Goal: Check status: Check status

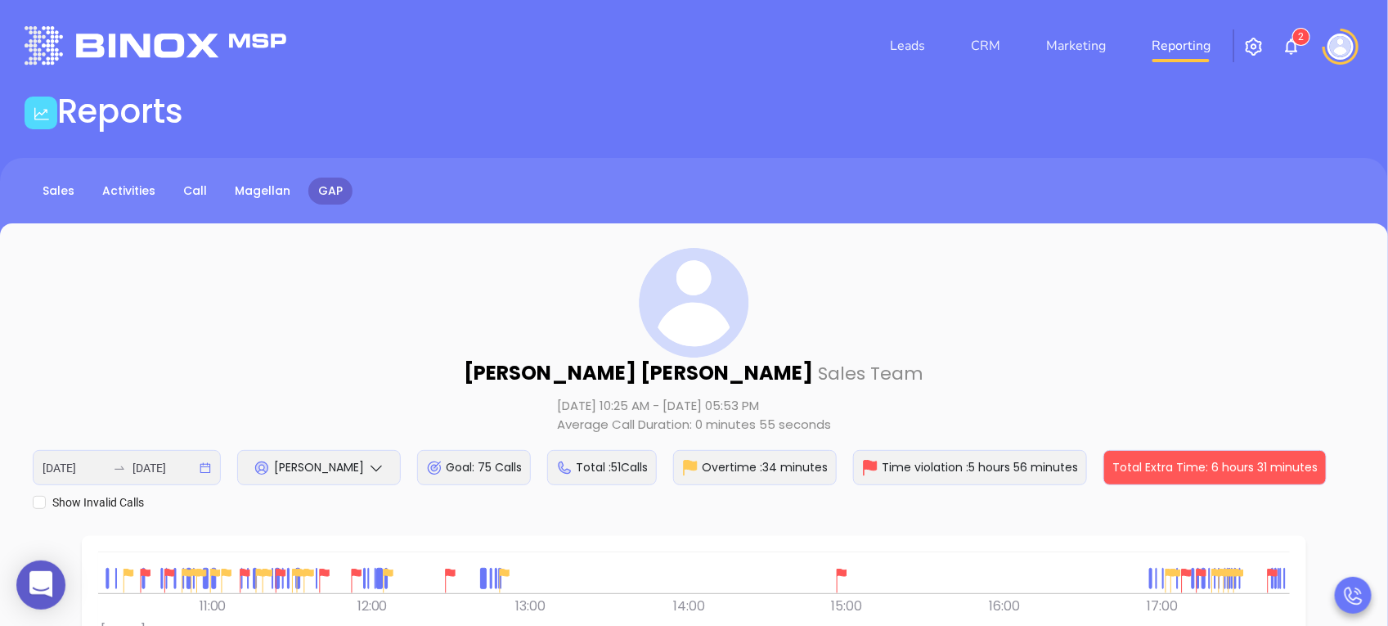
click at [206, 468] on div "[DATE] [DATE]" at bounding box center [127, 467] width 188 height 35
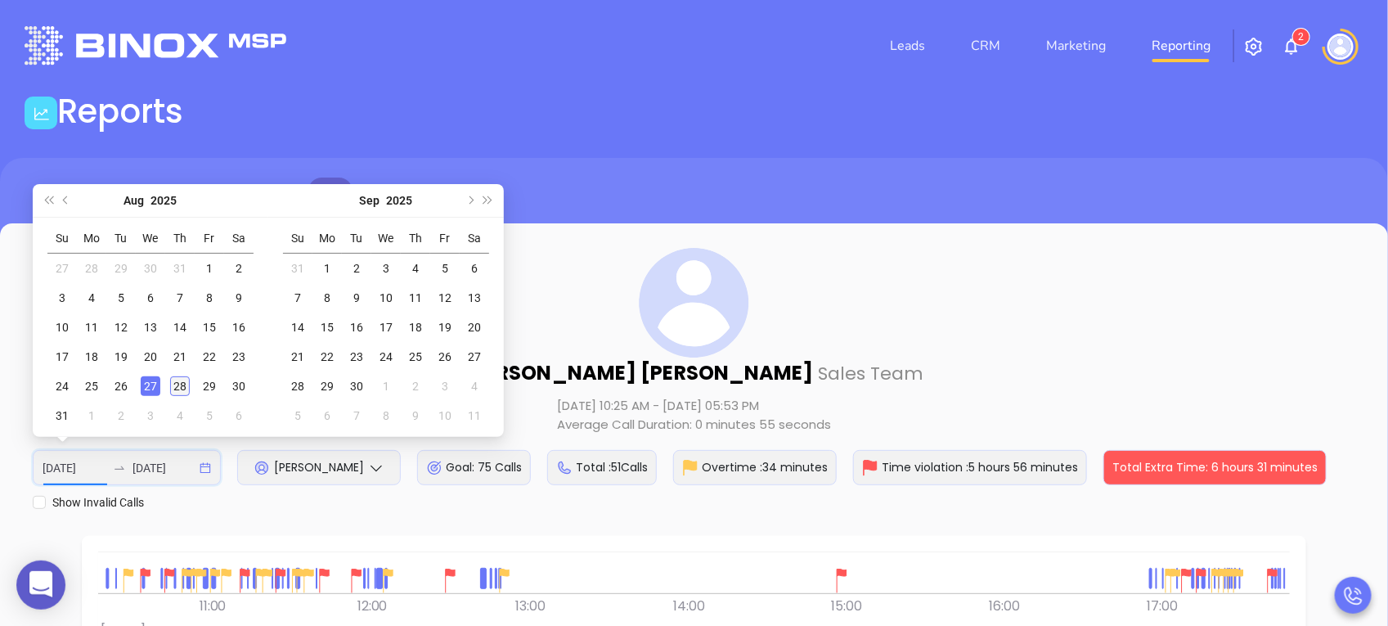
type input "[DATE]"
click at [170, 394] on div "28" at bounding box center [180, 386] width 20 height 20
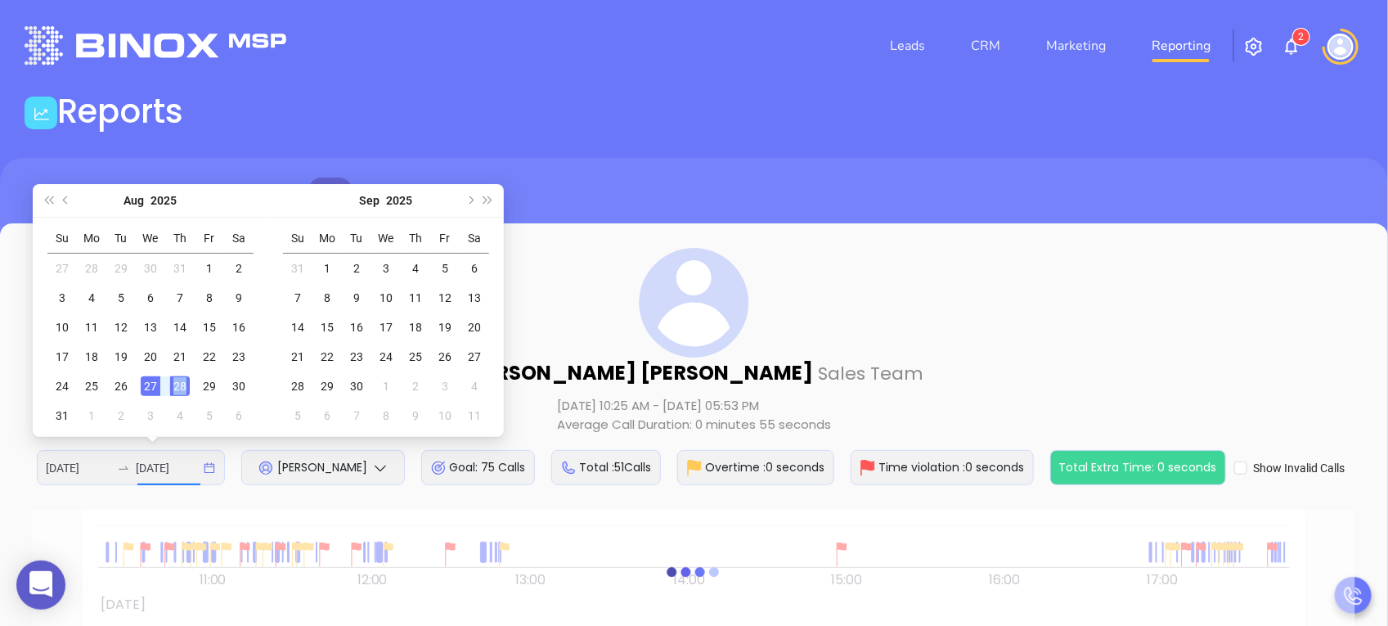
type input "[DATE]"
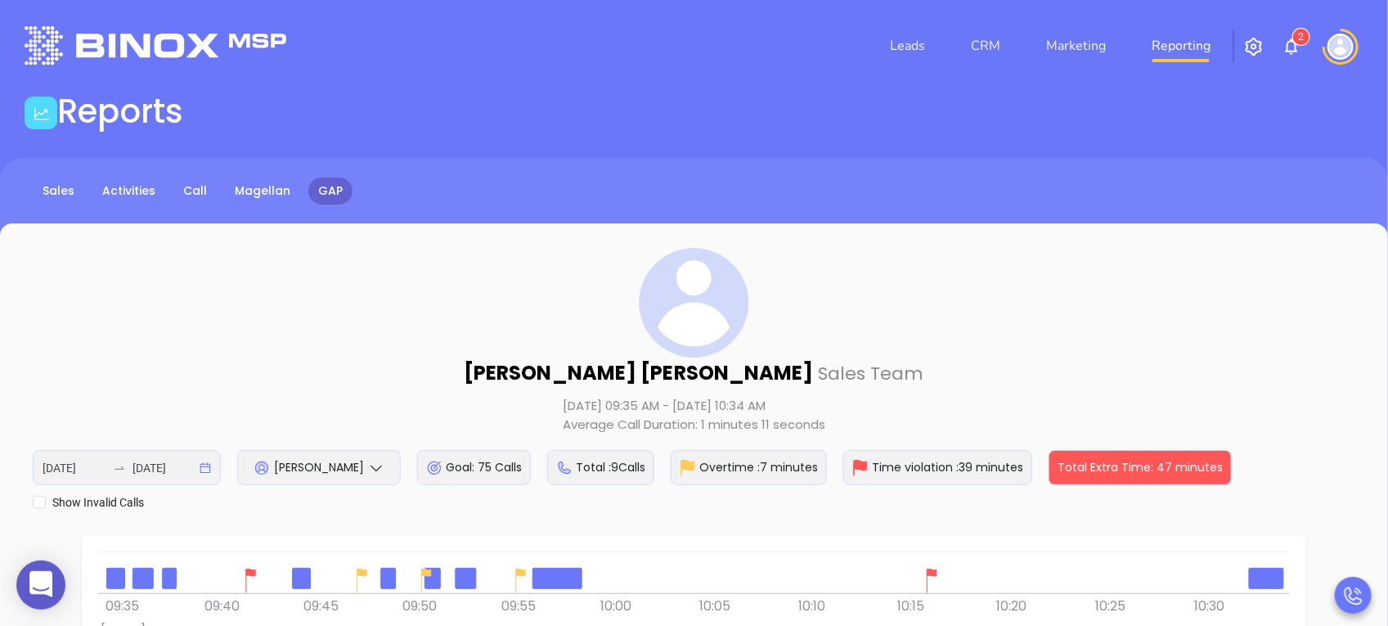
click at [254, 576] on img at bounding box center [251, 580] width 25 height 25
click at [365, 574] on img at bounding box center [362, 580] width 25 height 25
click at [418, 570] on img at bounding box center [426, 580] width 25 height 25
click at [524, 571] on img at bounding box center [521, 580] width 25 height 25
click at [932, 571] on img at bounding box center [931, 580] width 25 height 25
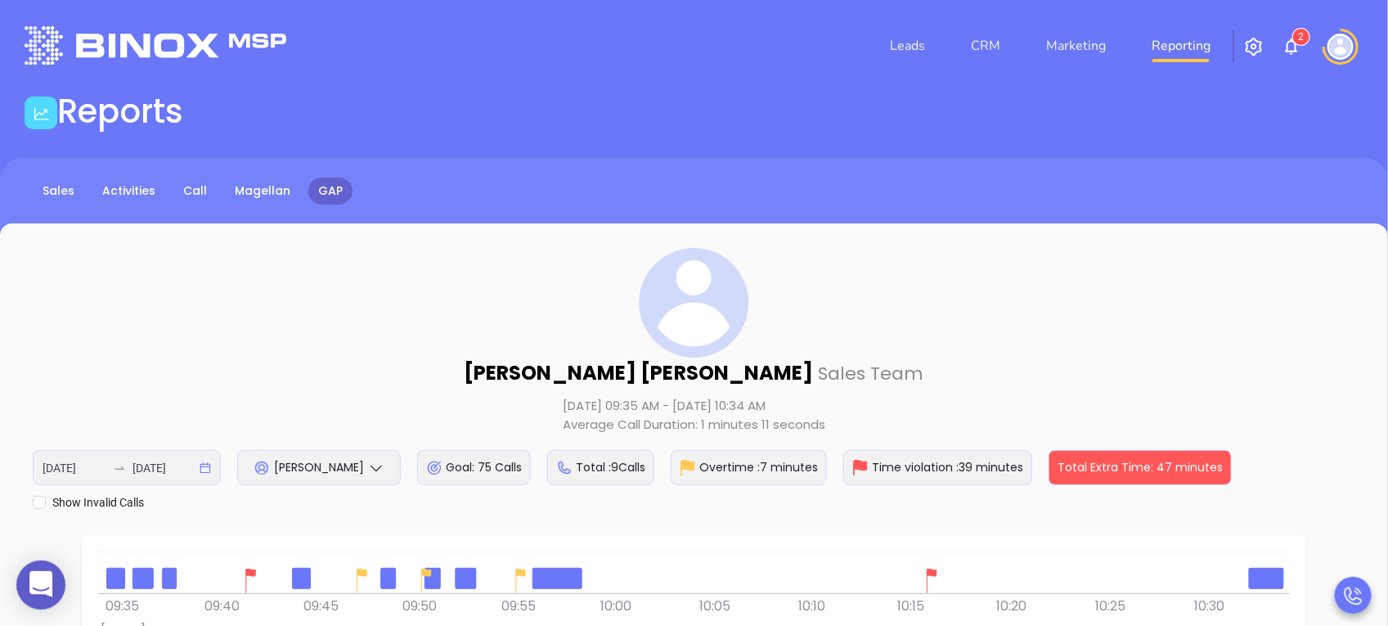
click at [338, 464] on span "[PERSON_NAME]" at bounding box center [319, 467] width 90 height 16
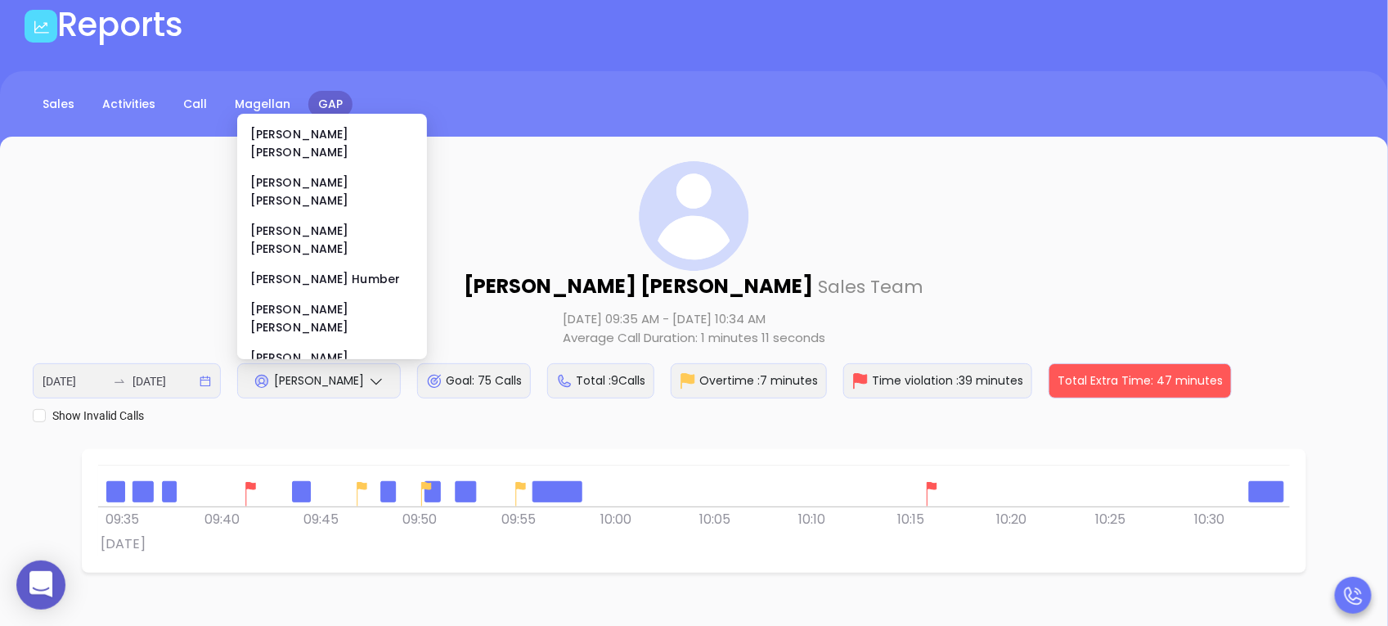
scroll to position [87, 0]
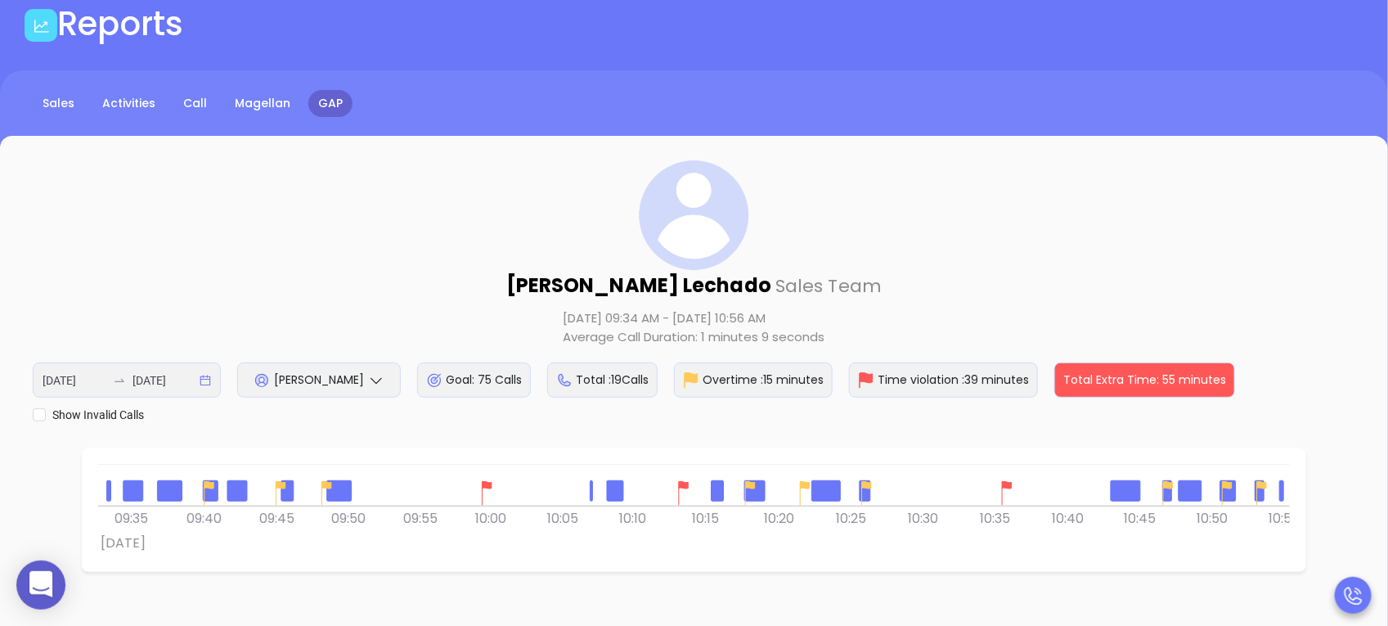
scroll to position [0, 0]
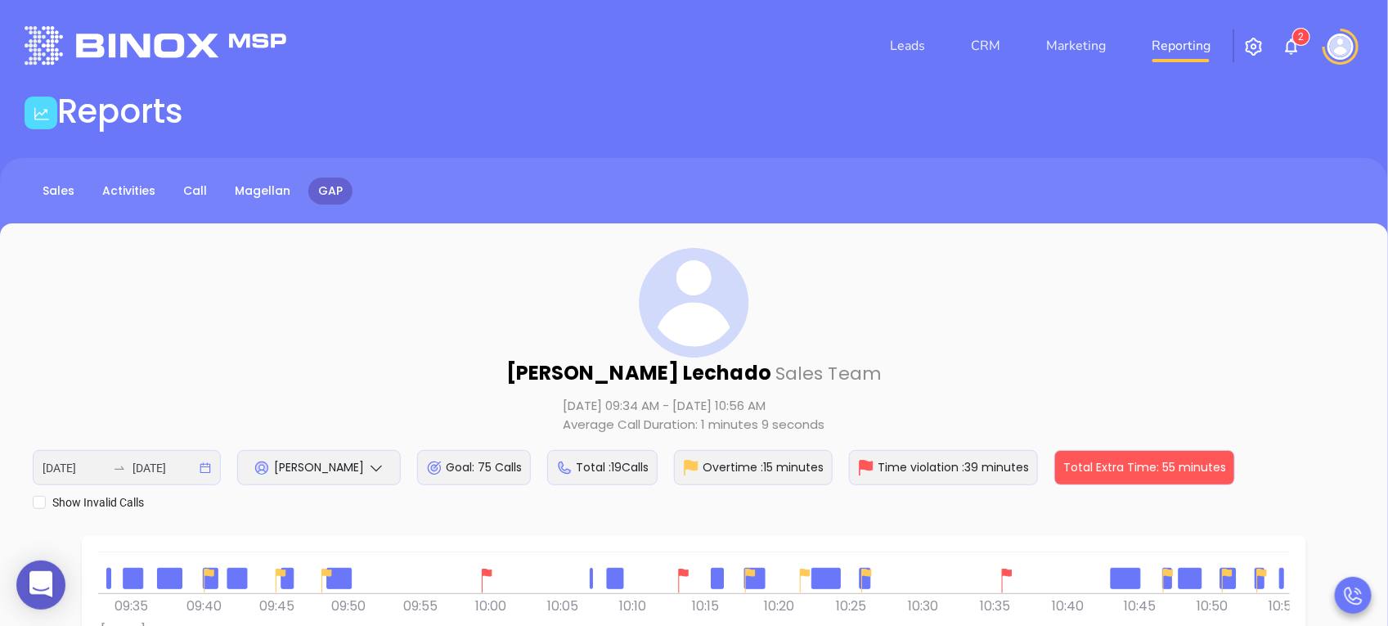
click at [339, 459] on span "[PERSON_NAME]" at bounding box center [319, 467] width 90 height 16
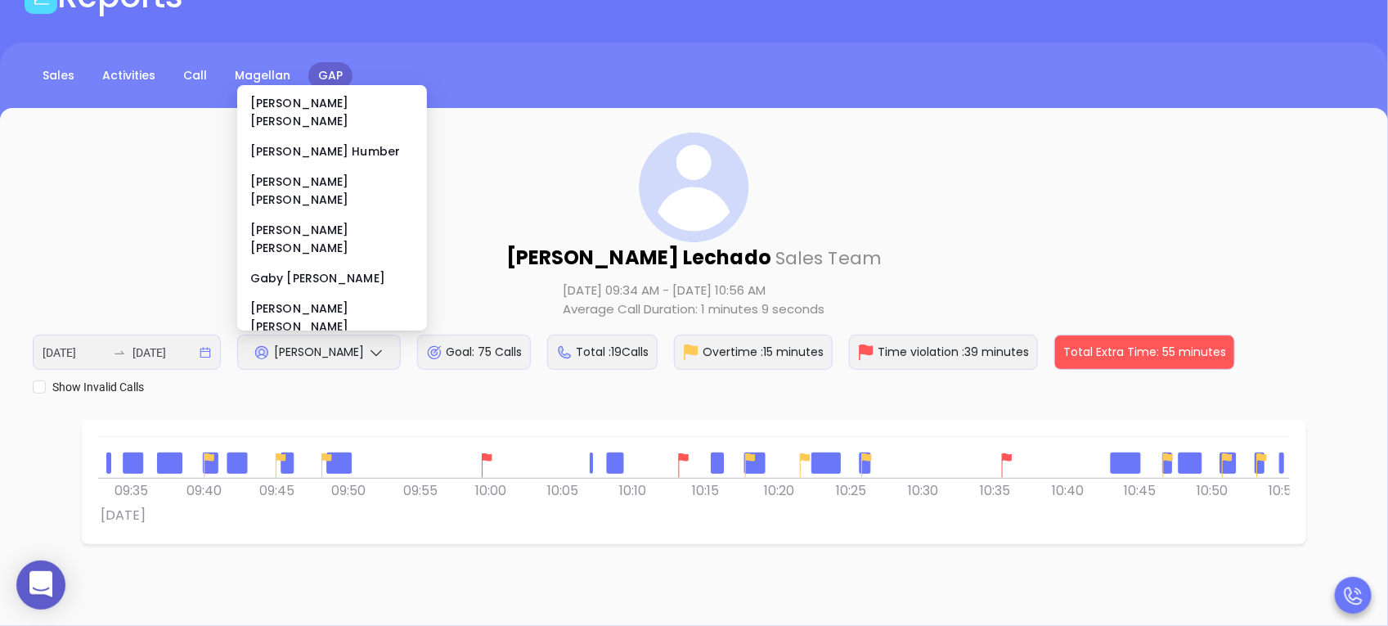
scroll to position [50, 0]
click at [315, 437] on li "[PERSON_NAME]" at bounding box center [331, 454] width 183 height 34
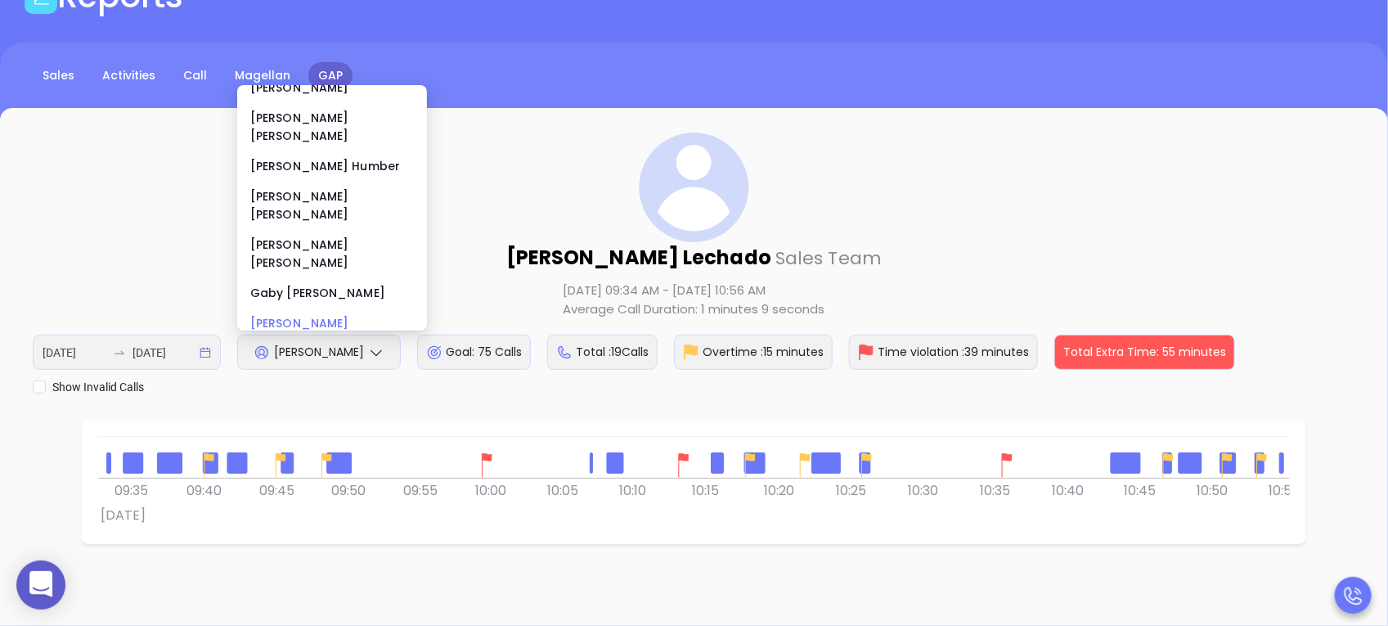
scroll to position [87, 0]
click at [313, 408] on div "[PERSON_NAME]" at bounding box center [332, 417] width 164 height 18
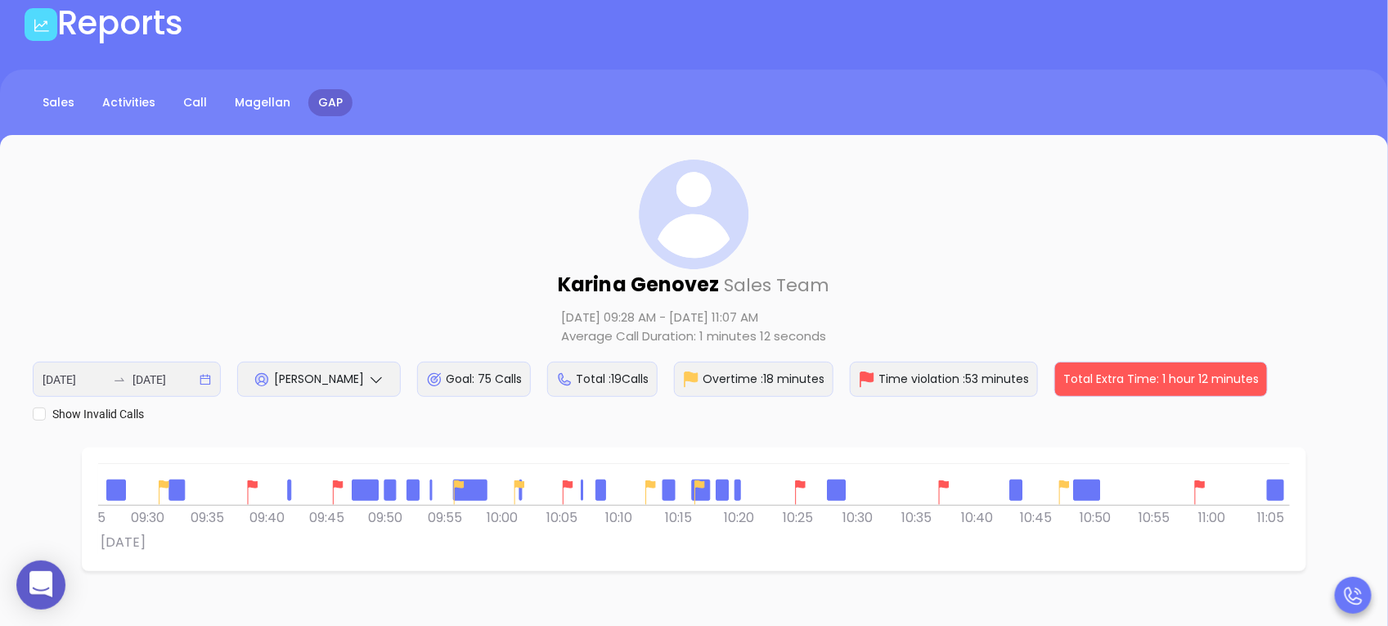
scroll to position [0, 0]
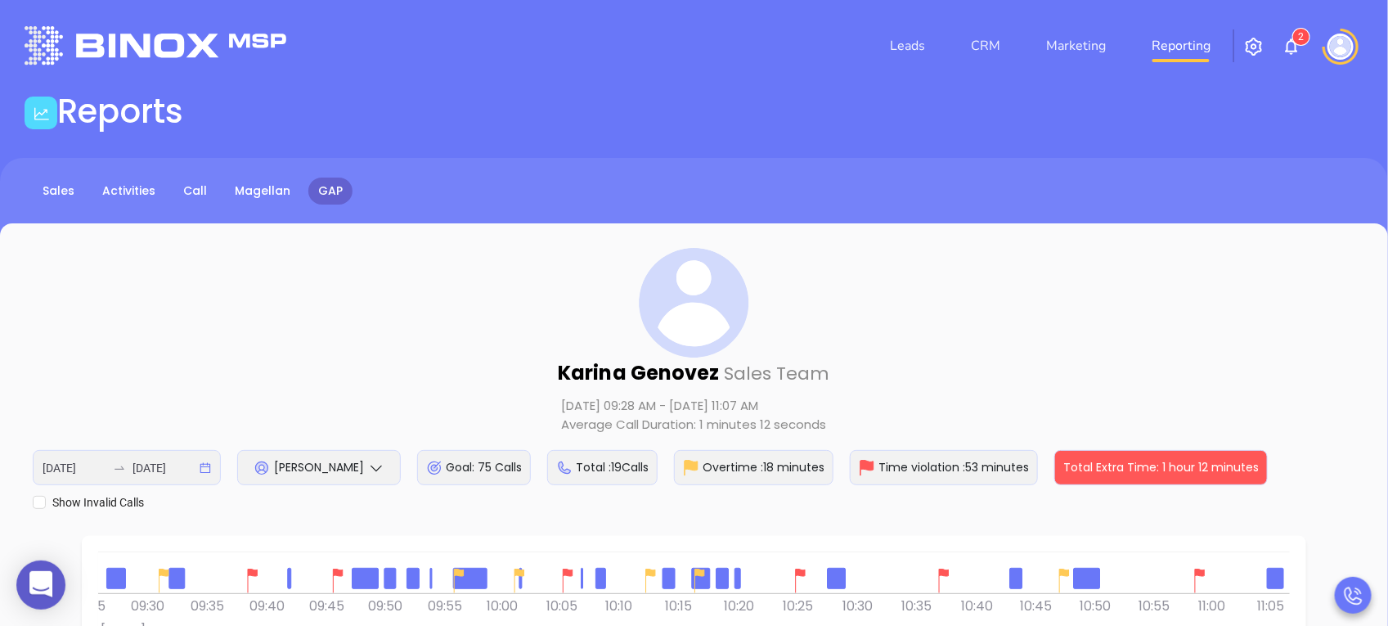
click at [320, 473] on span "[PERSON_NAME]" at bounding box center [319, 467] width 90 height 16
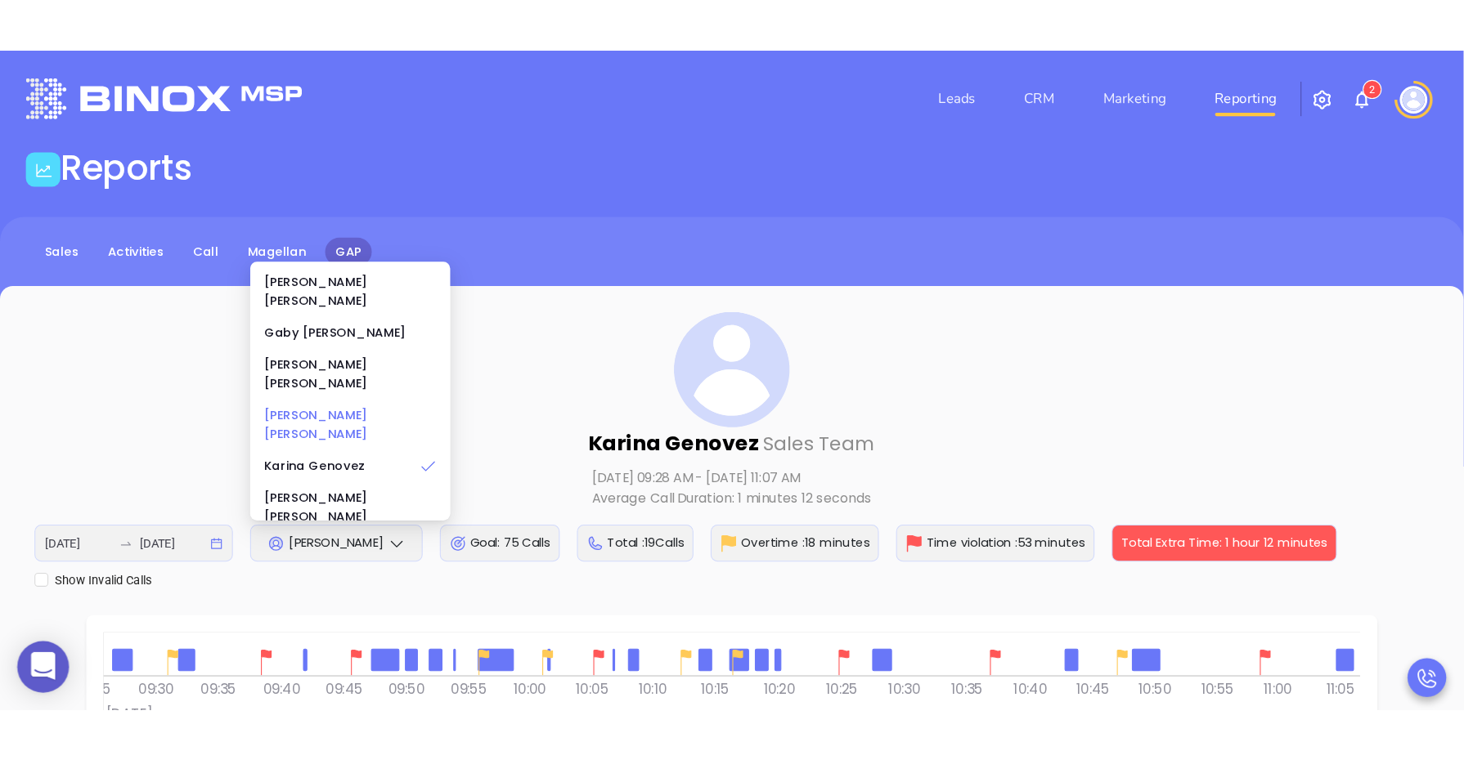
scroll to position [336, 0]
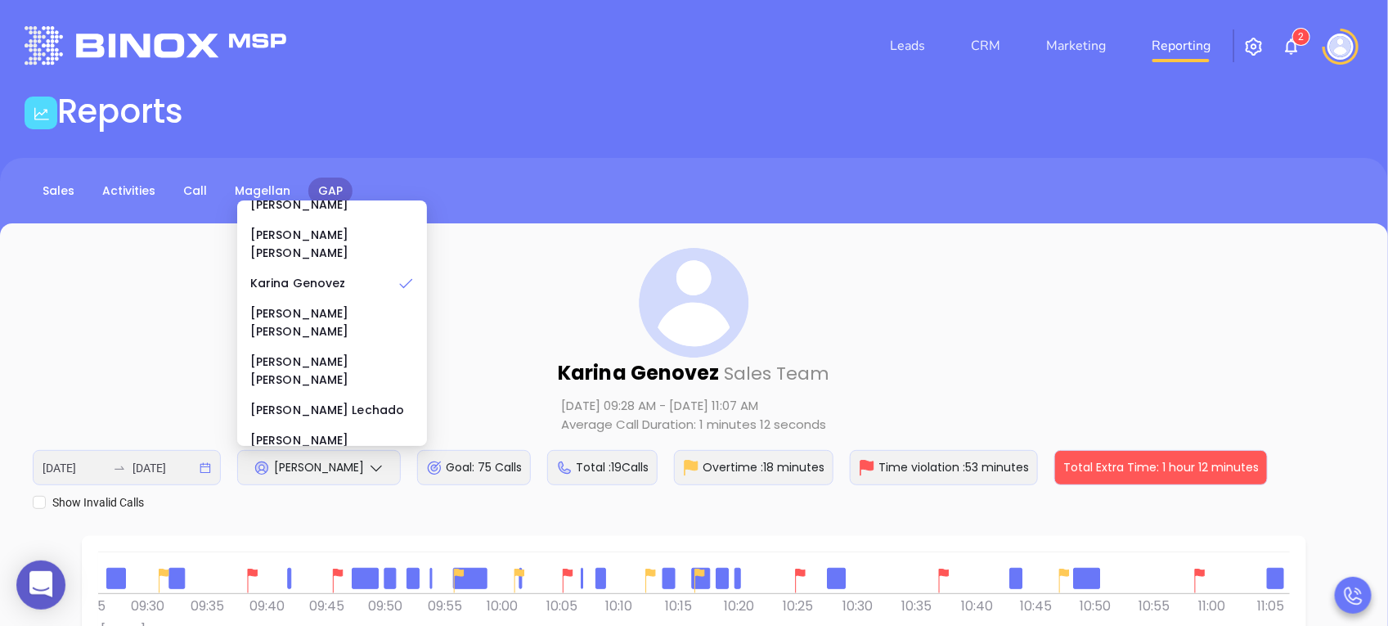
click at [303, 576] on div "[PERSON_NAME]" at bounding box center [332, 594] width 164 height 36
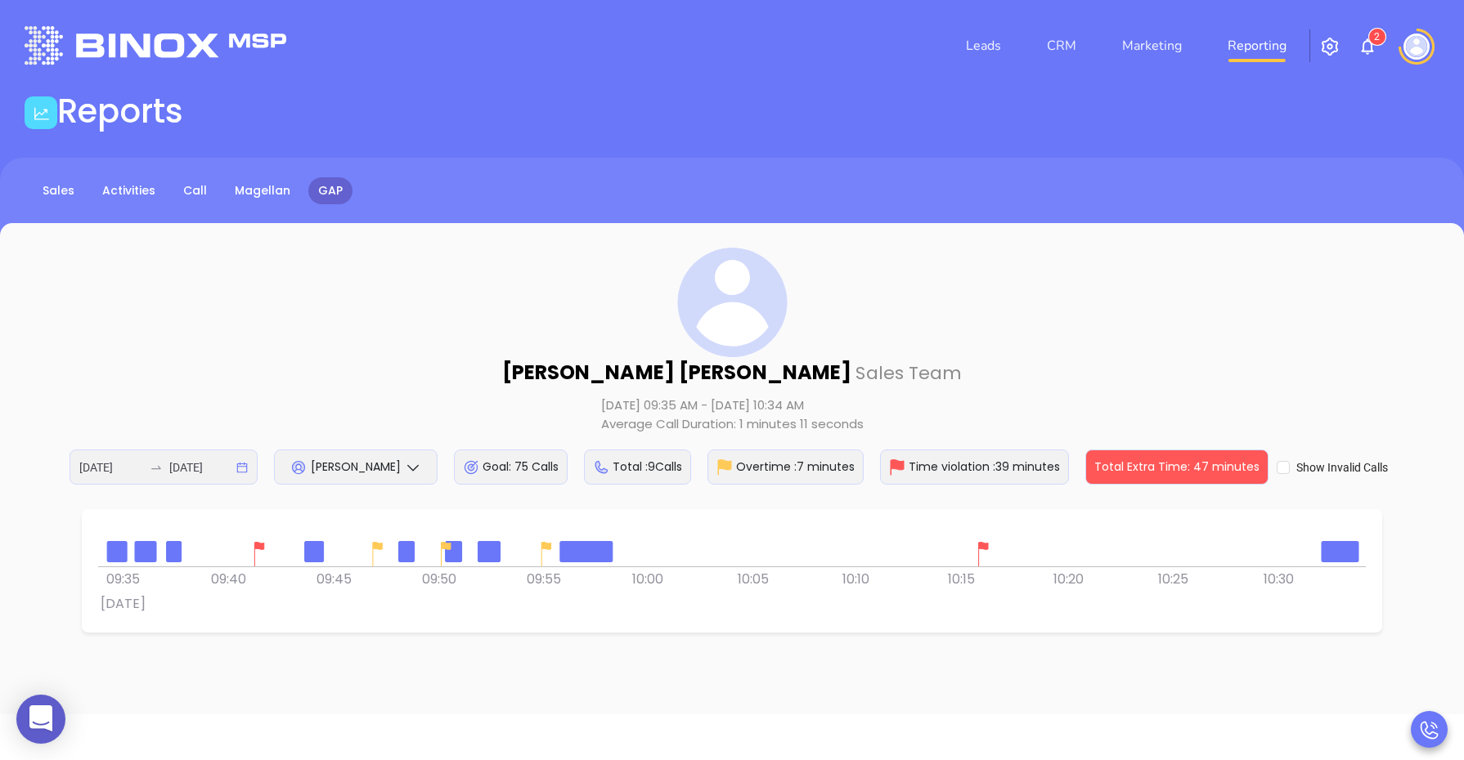
click at [413, 320] on div "[PERSON_NAME] Sales Team [DATE] 09:35 AM - [DATE] 10:34 AM Average Call Duratio…" at bounding box center [732, 366] width 1398 height 237
click at [395, 467] on span "[PERSON_NAME]" at bounding box center [356, 467] width 90 height 16
drag, startPoint x: 370, startPoint y: 316, endPoint x: 356, endPoint y: 303, distance: 19.7
click at [370, 316] on div "[PERSON_NAME] Sales Team [DATE] 09:35 AM - [DATE] 10:34 AM Average Call Duratio…" at bounding box center [732, 366] width 1398 height 237
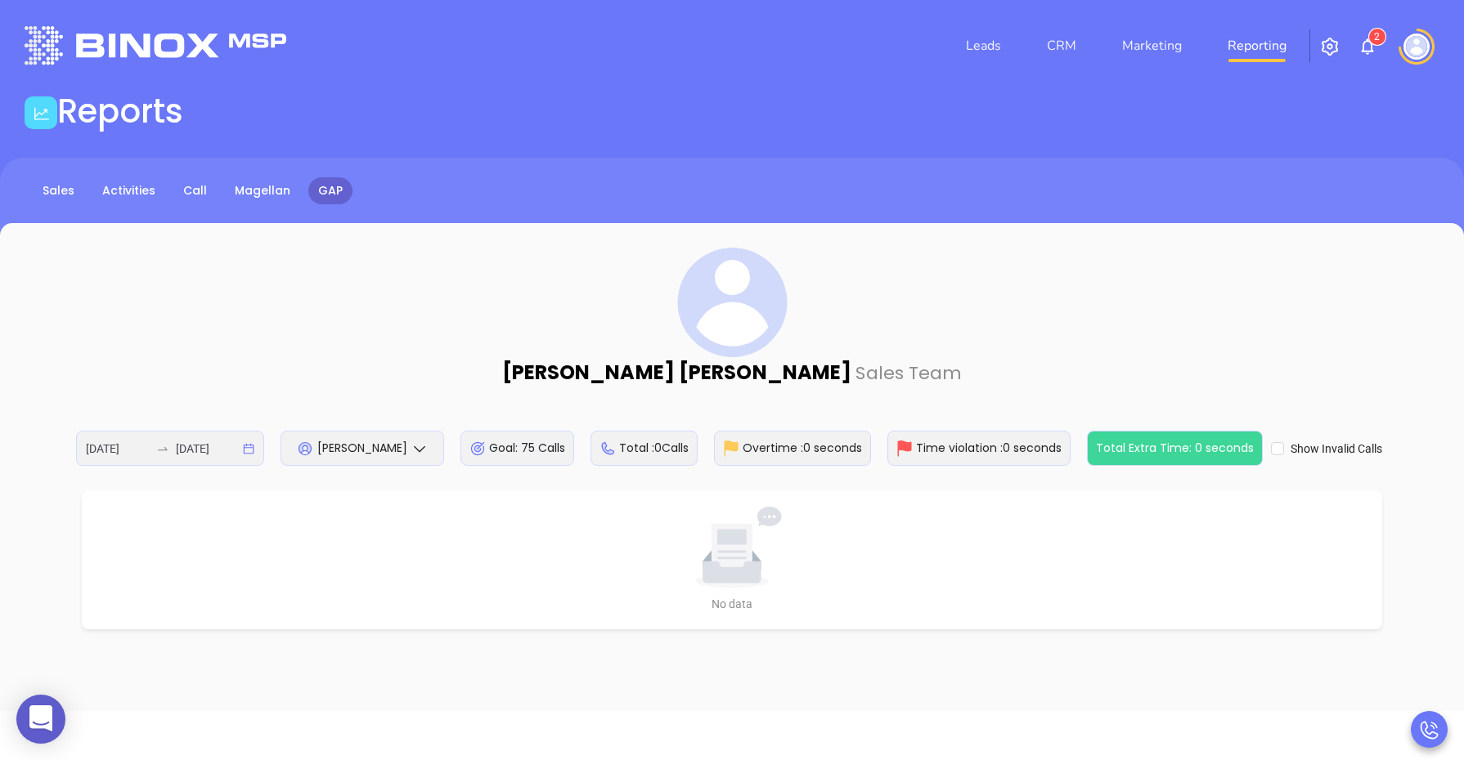
click at [379, 452] on span "Carmen Galdamez" at bounding box center [362, 448] width 90 height 16
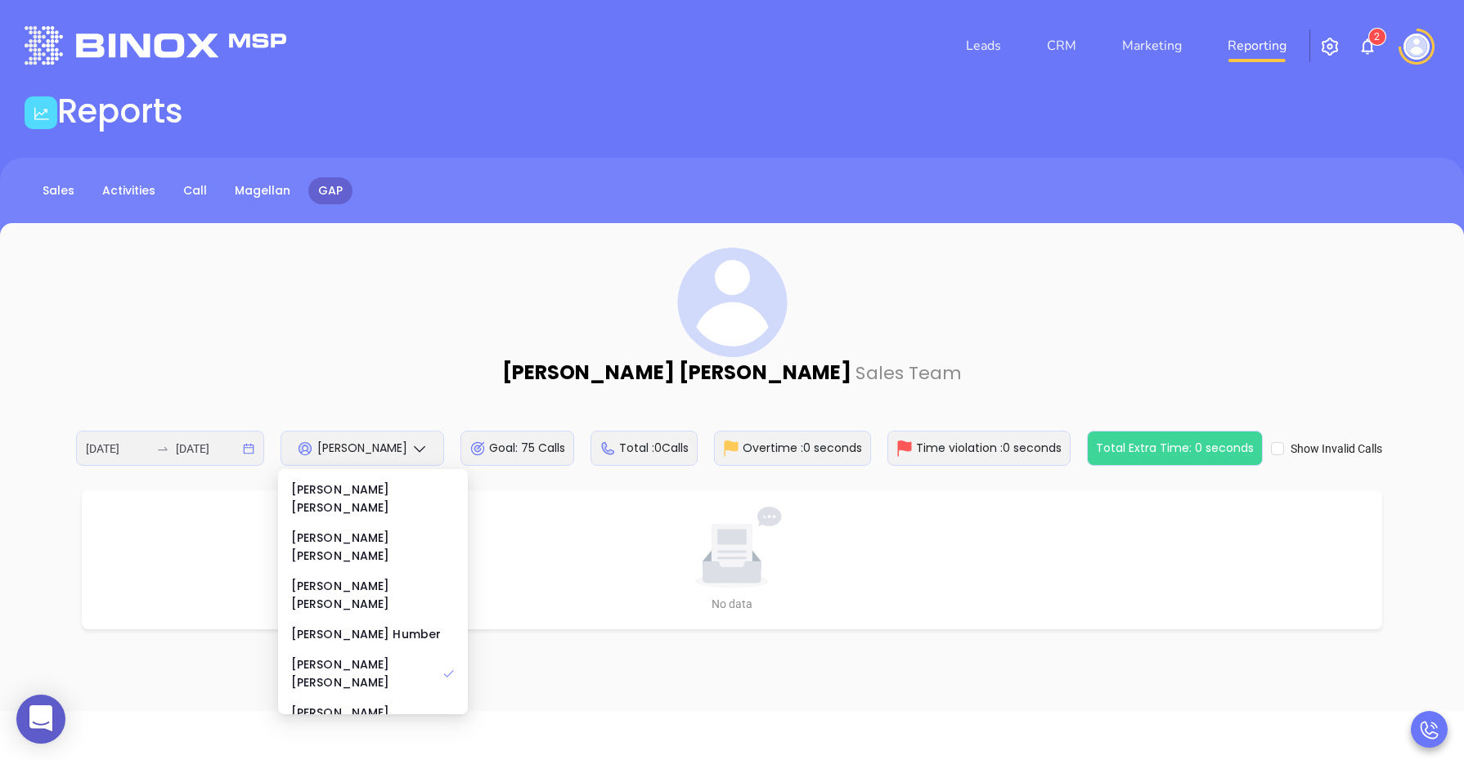
scroll to position [102, 0]
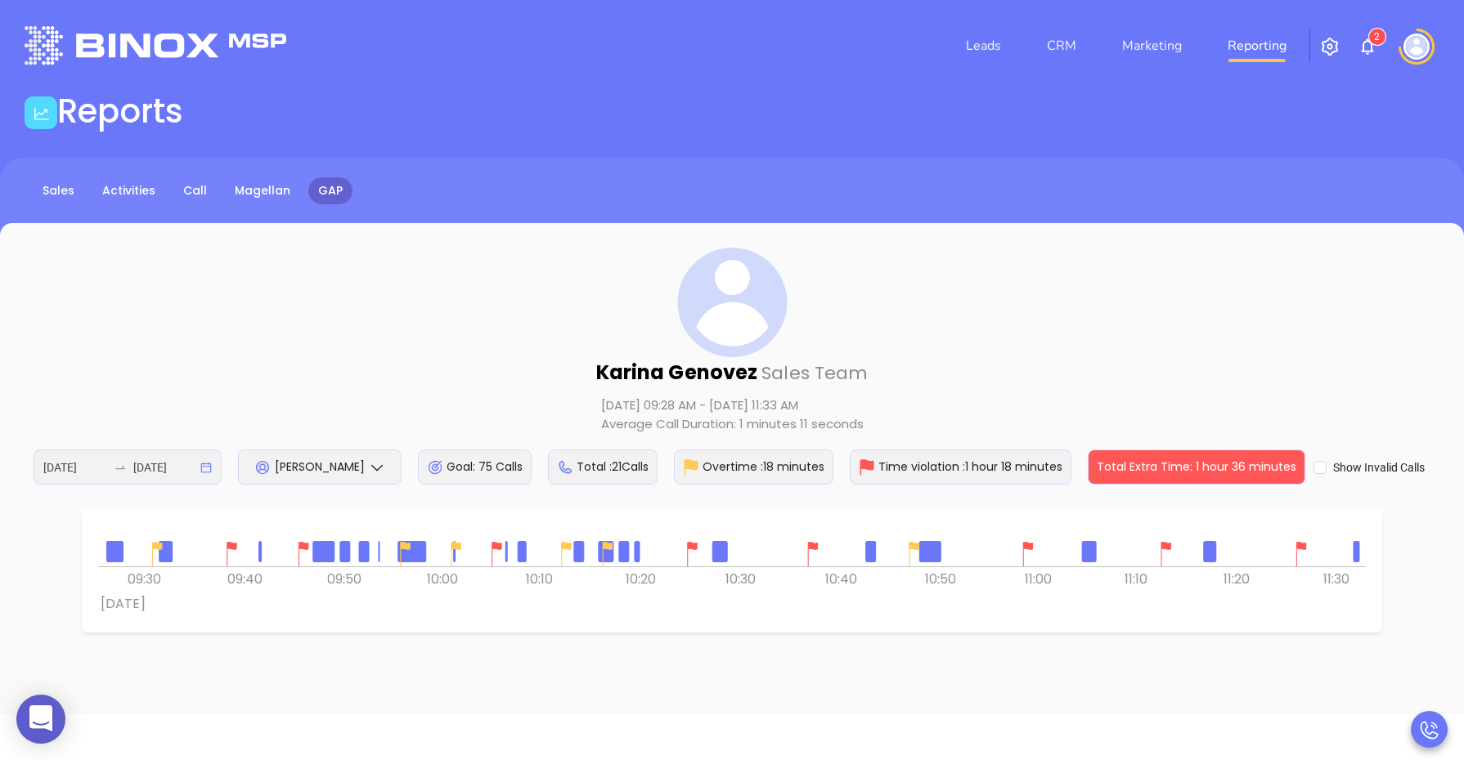
click at [376, 471] on icon at bounding box center [377, 468] width 16 height 16
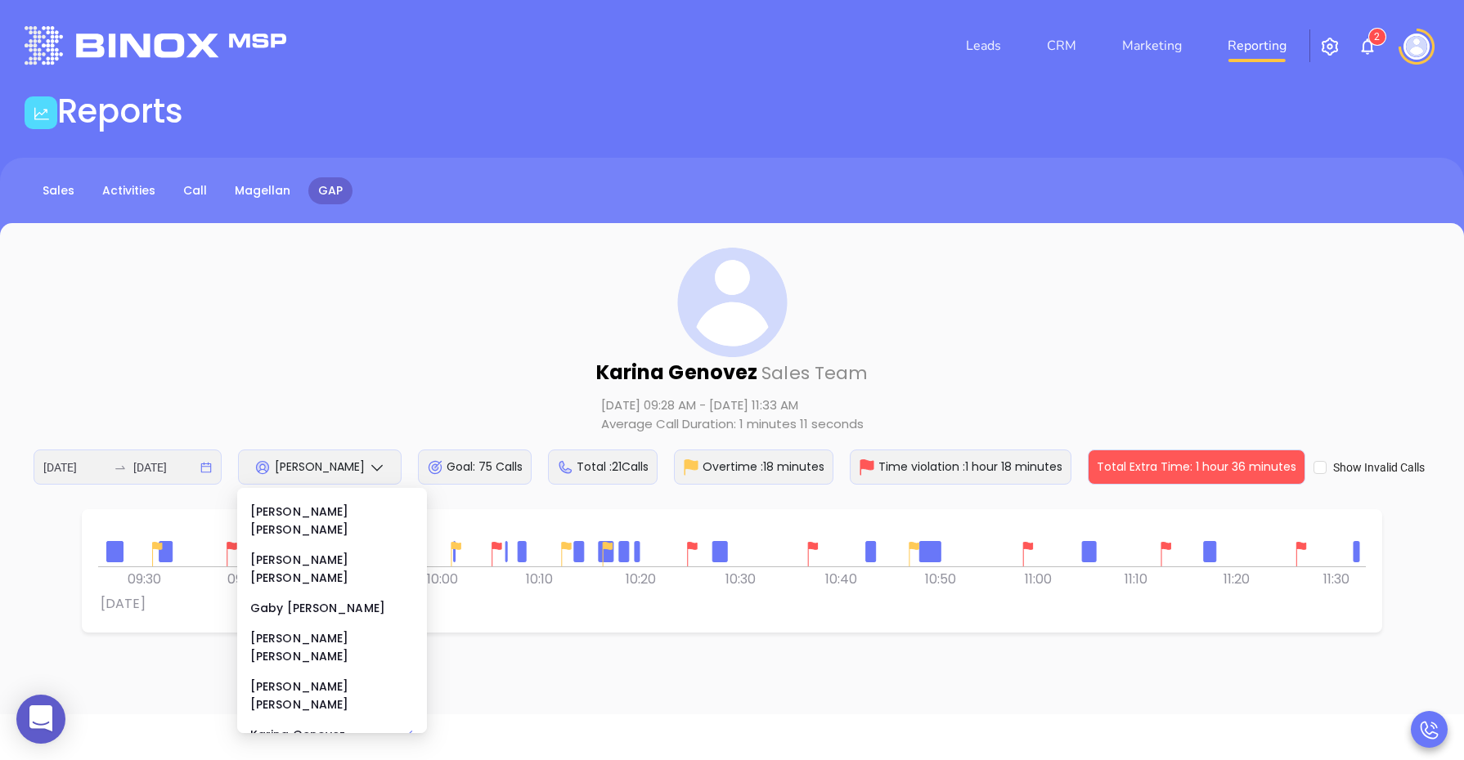
scroll to position [204, 0]
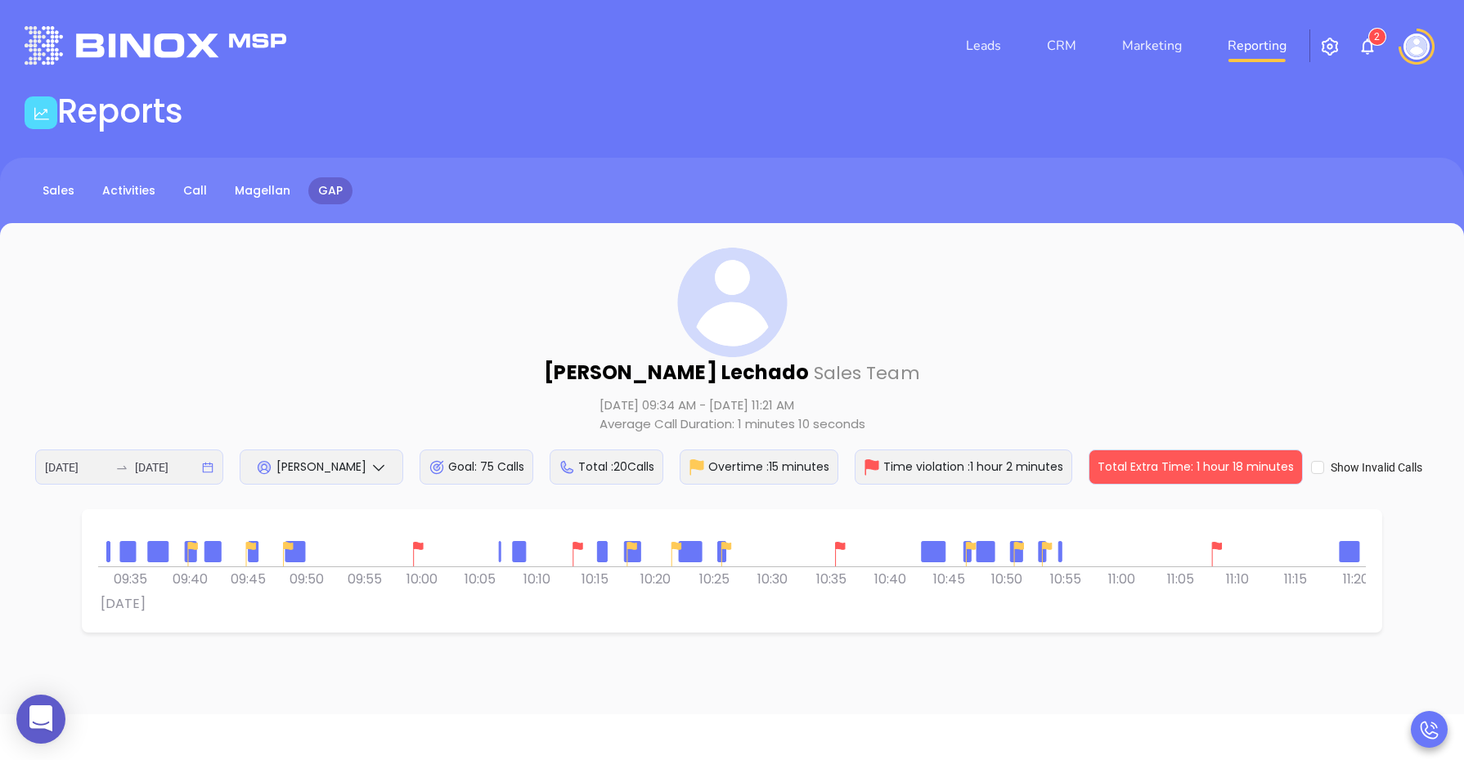
click at [370, 471] on icon at bounding box center [378, 468] width 16 height 16
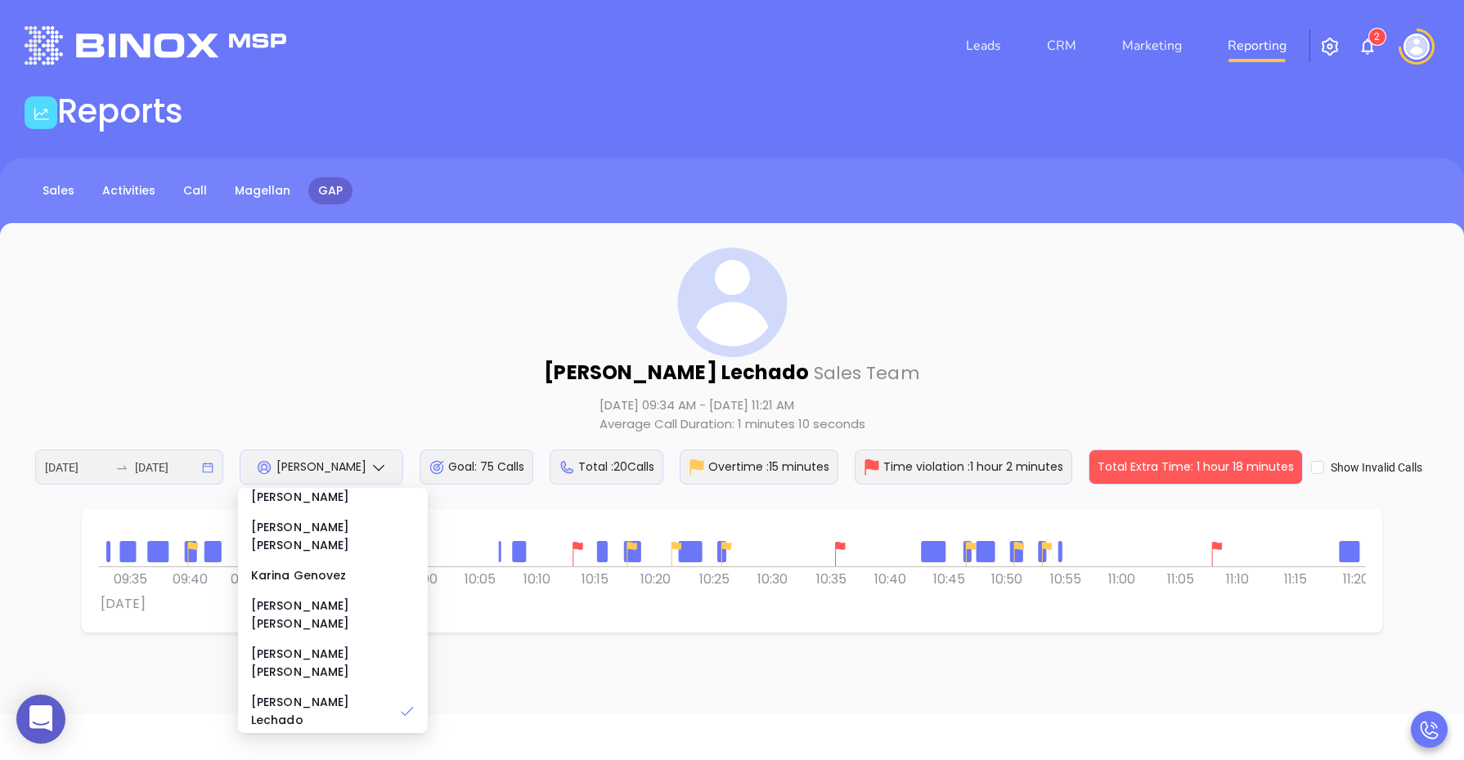
scroll to position [336, 0]
